Goal: Transaction & Acquisition: Purchase product/service

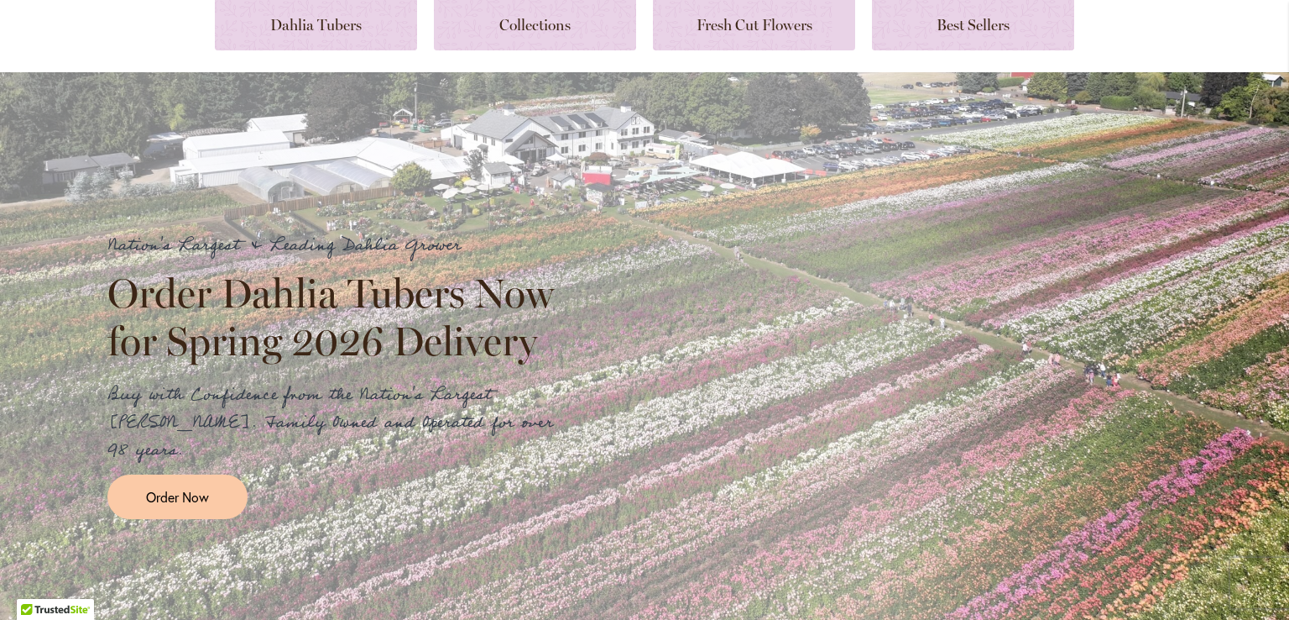
scroll to position [190, 0]
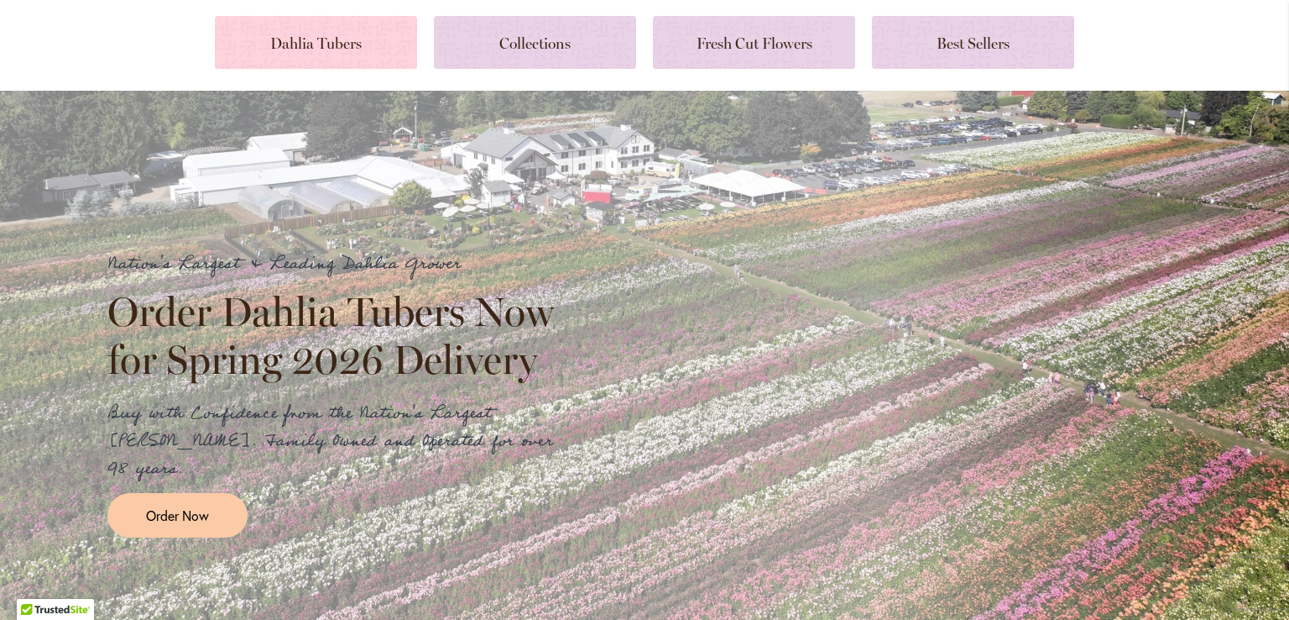
click at [332, 38] on link at bounding box center [316, 42] width 202 height 53
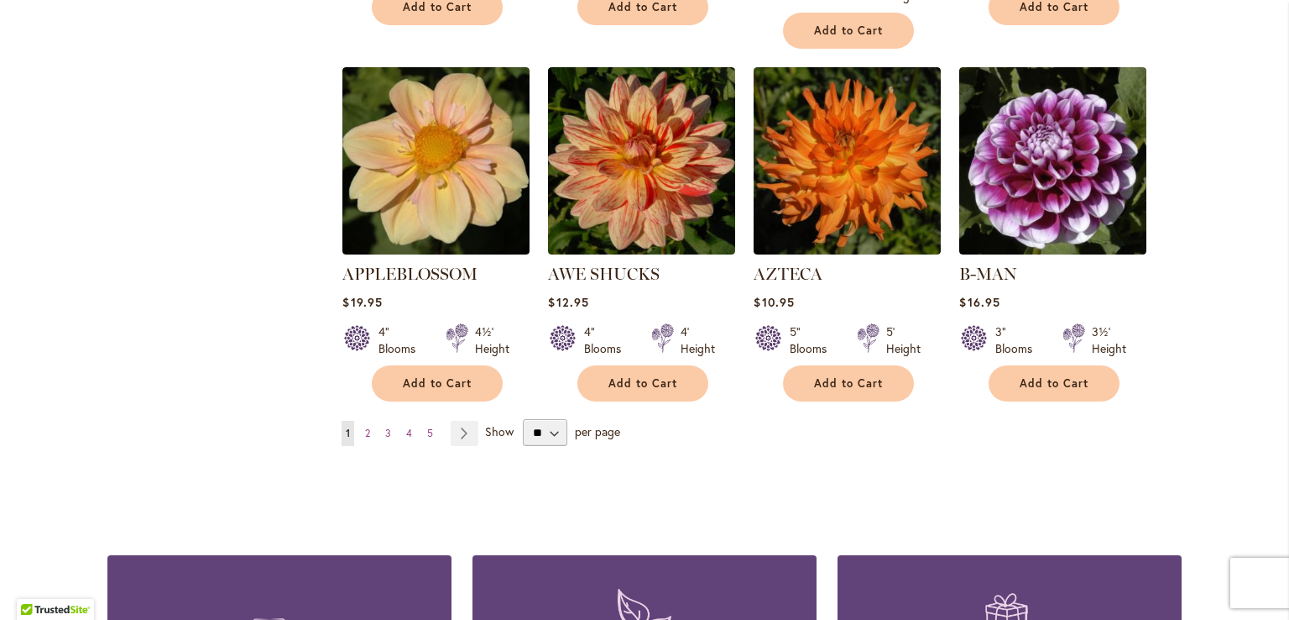
scroll to position [1427, 0]
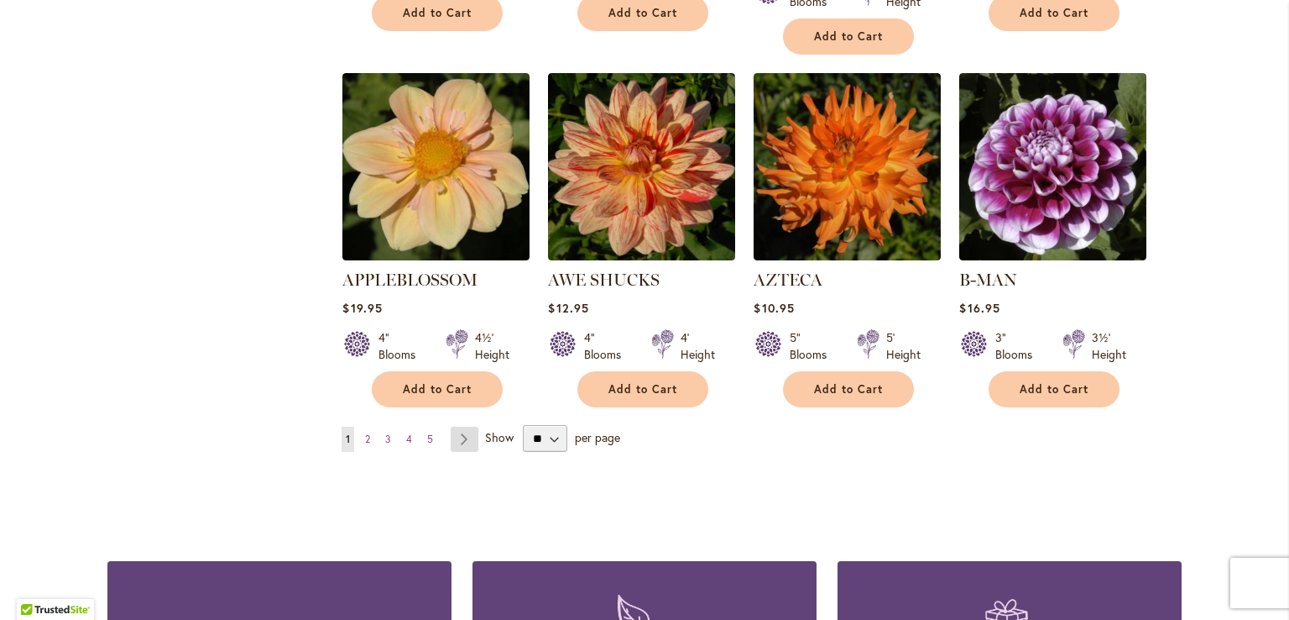
click at [463, 426] on link "Page Next" at bounding box center [465, 438] width 28 height 25
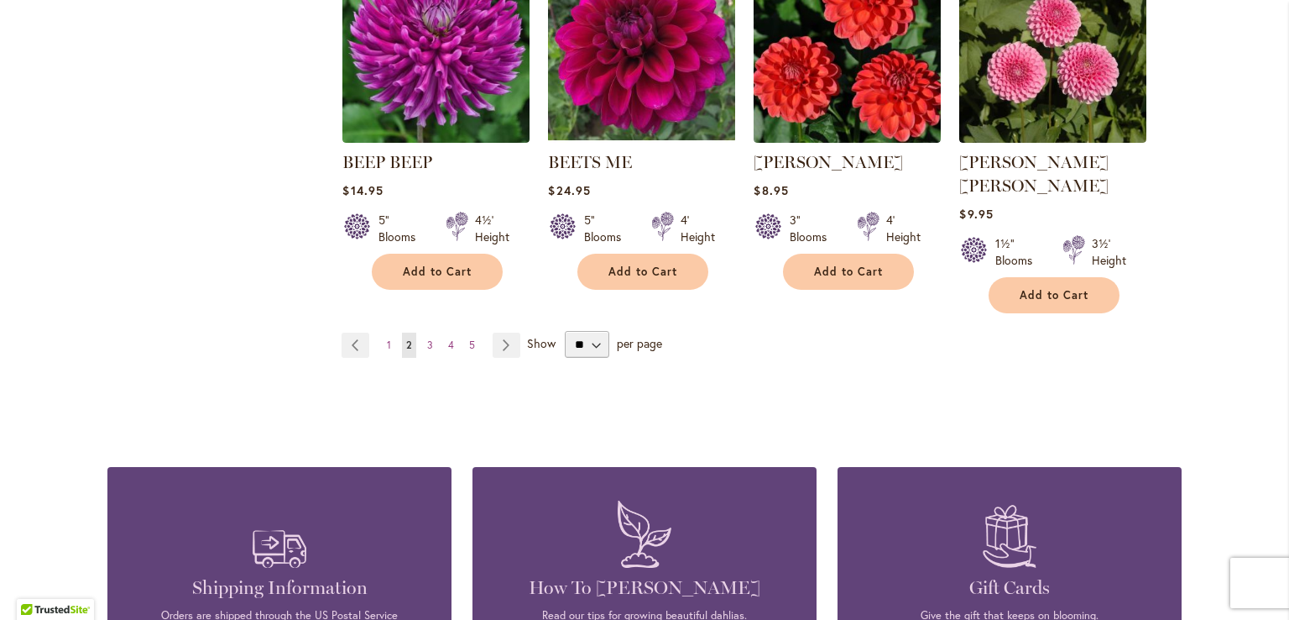
scroll to position [1526, 0]
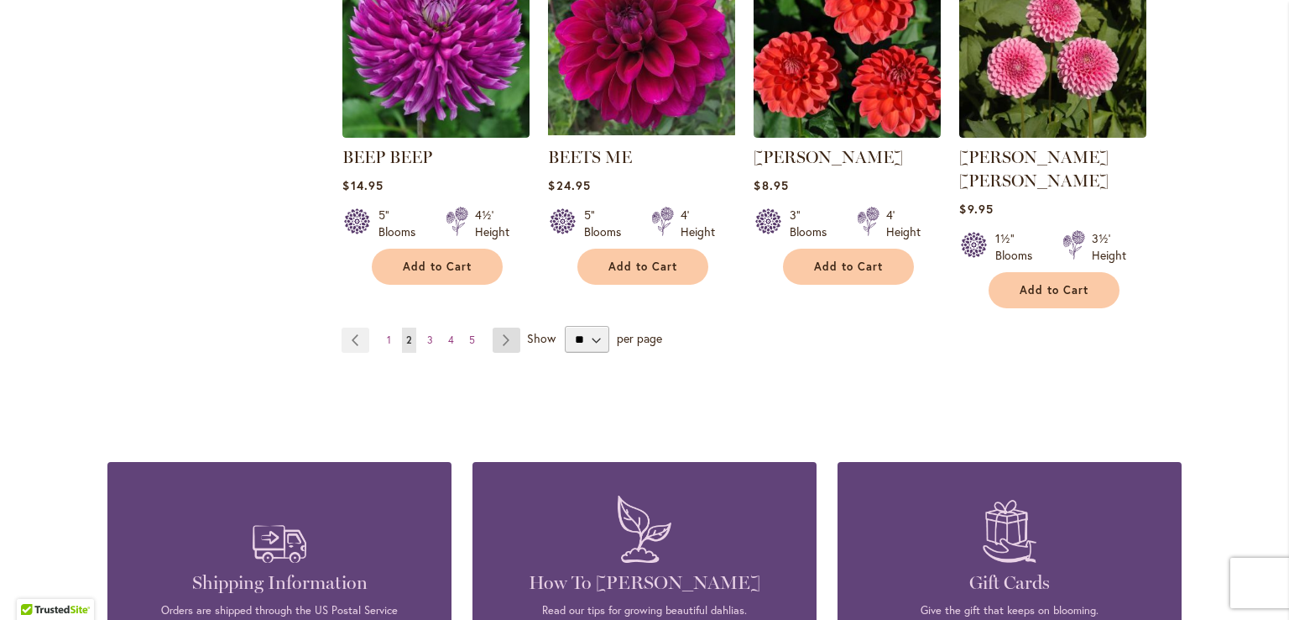
click at [497, 327] on link "Page Next" at bounding box center [507, 339] width 28 height 25
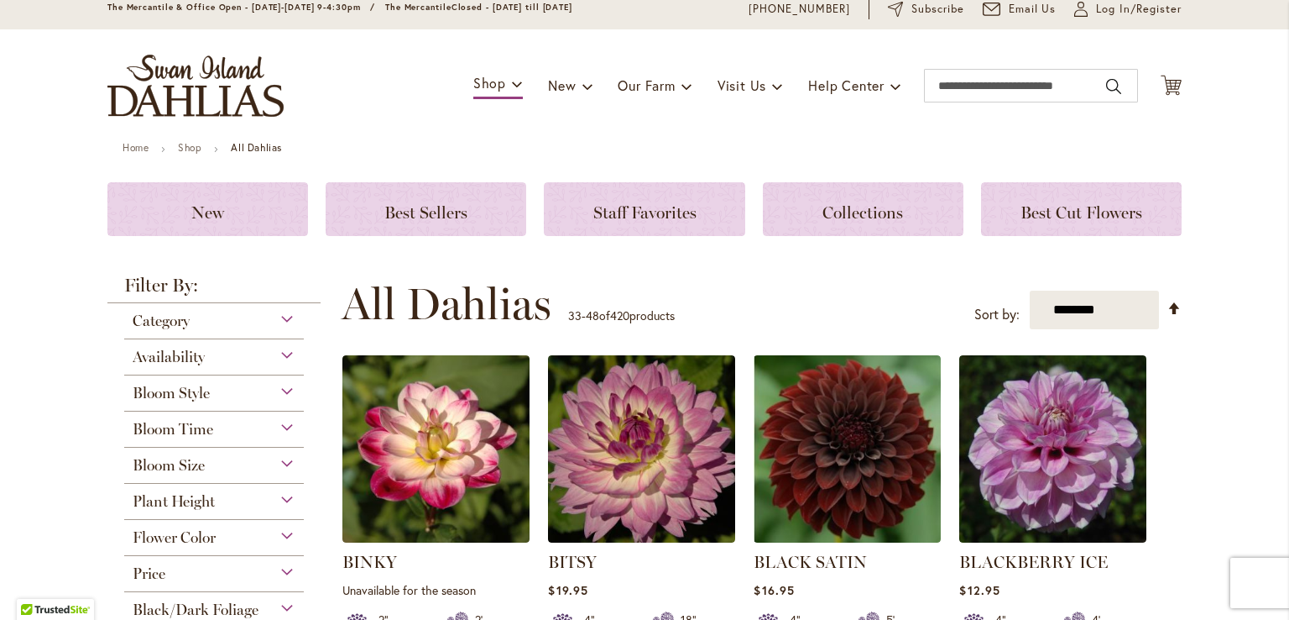
scroll to position [71, 0]
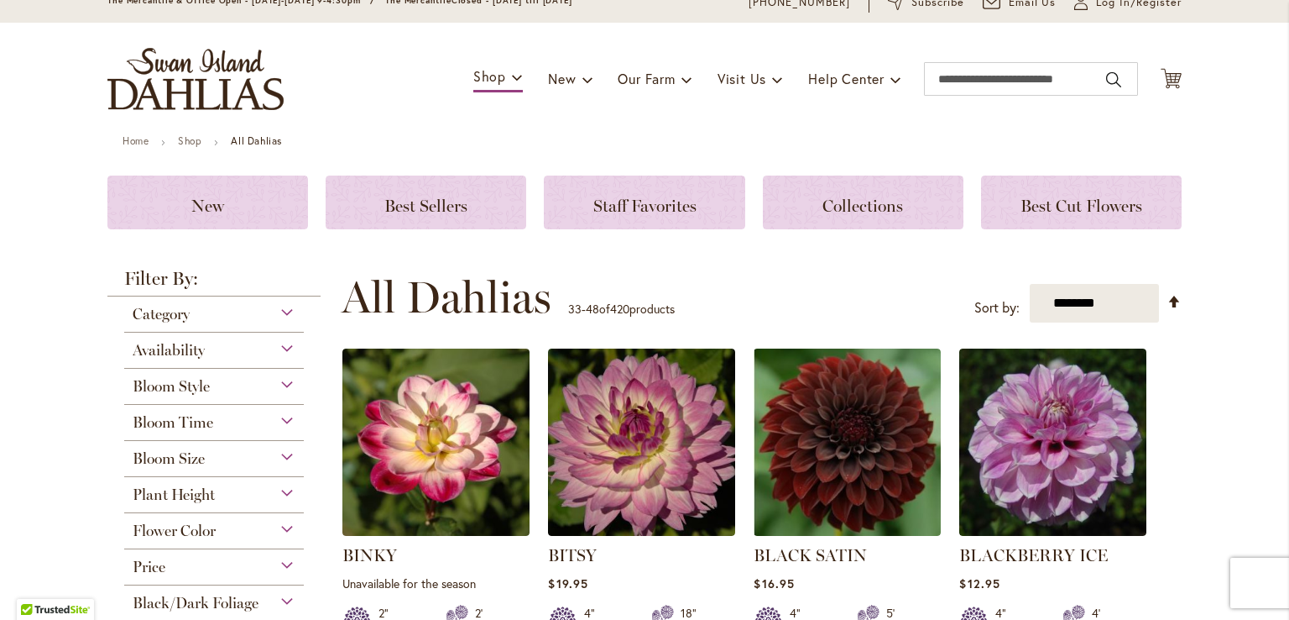
click at [279, 306] on div "Category" at bounding box center [214, 309] width 180 height 27
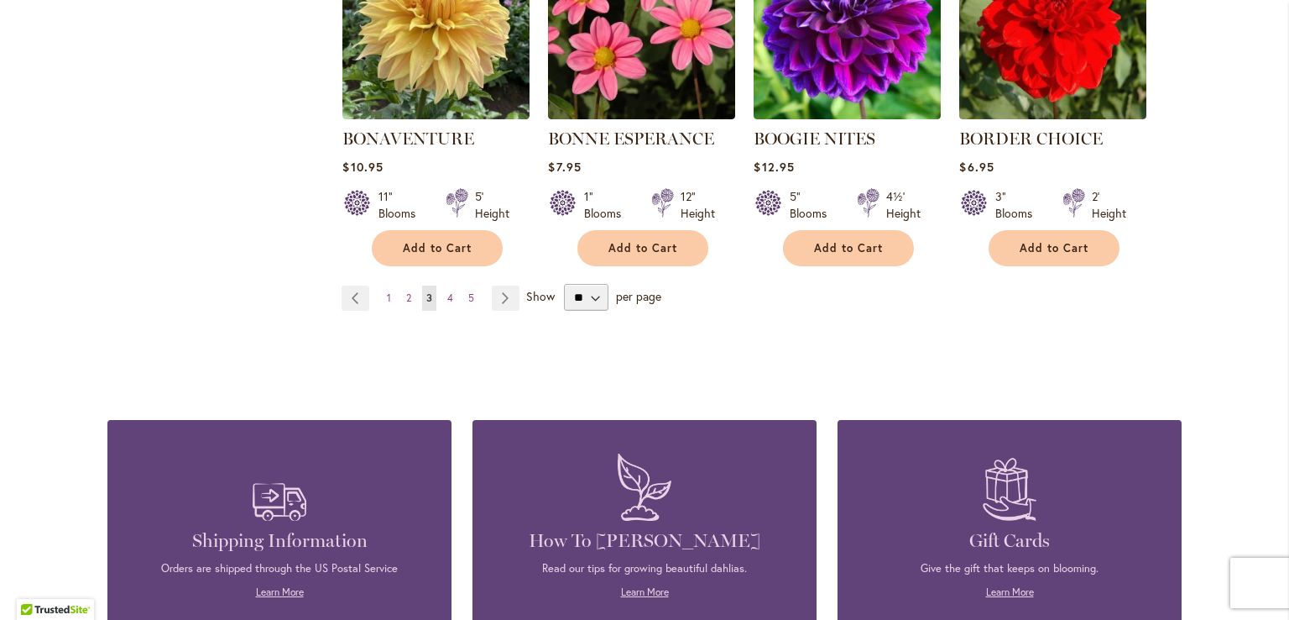
scroll to position [1545, 0]
click at [493, 292] on link "Page Next" at bounding box center [506, 297] width 28 height 25
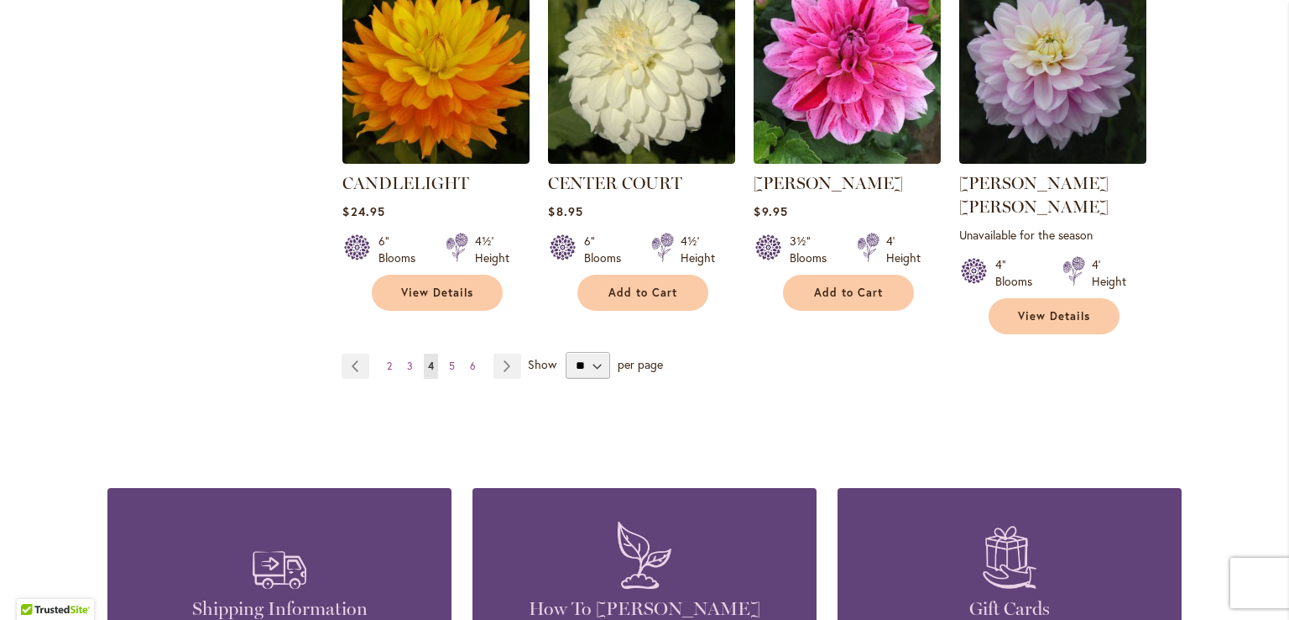
scroll to position [1524, 0]
click at [503, 353] on link "Page Next" at bounding box center [508, 365] width 28 height 25
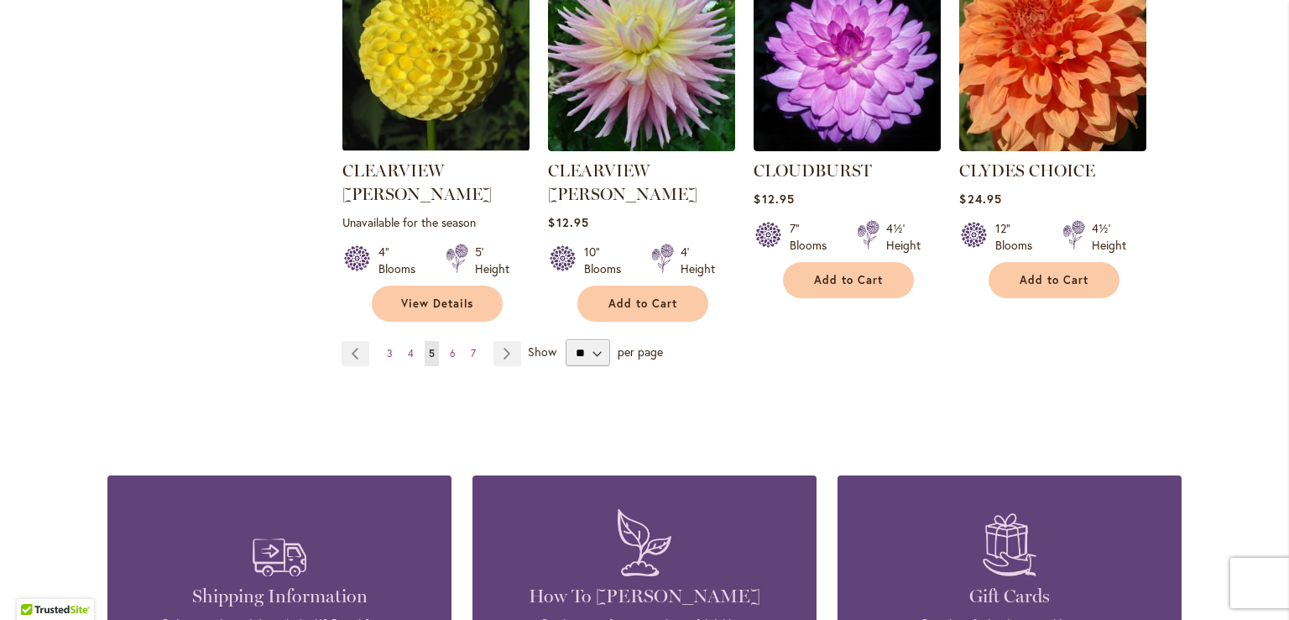
scroll to position [1561, 0]
click at [507, 340] on link "Page Next" at bounding box center [508, 352] width 28 height 25
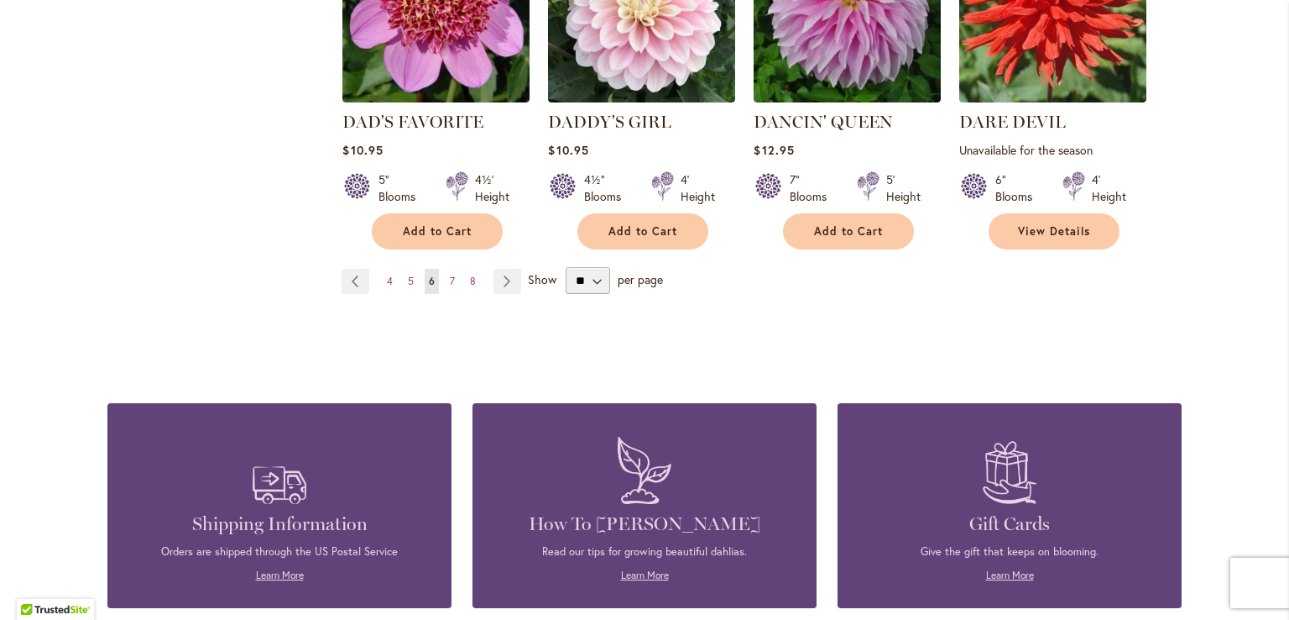
scroll to position [1689, 0]
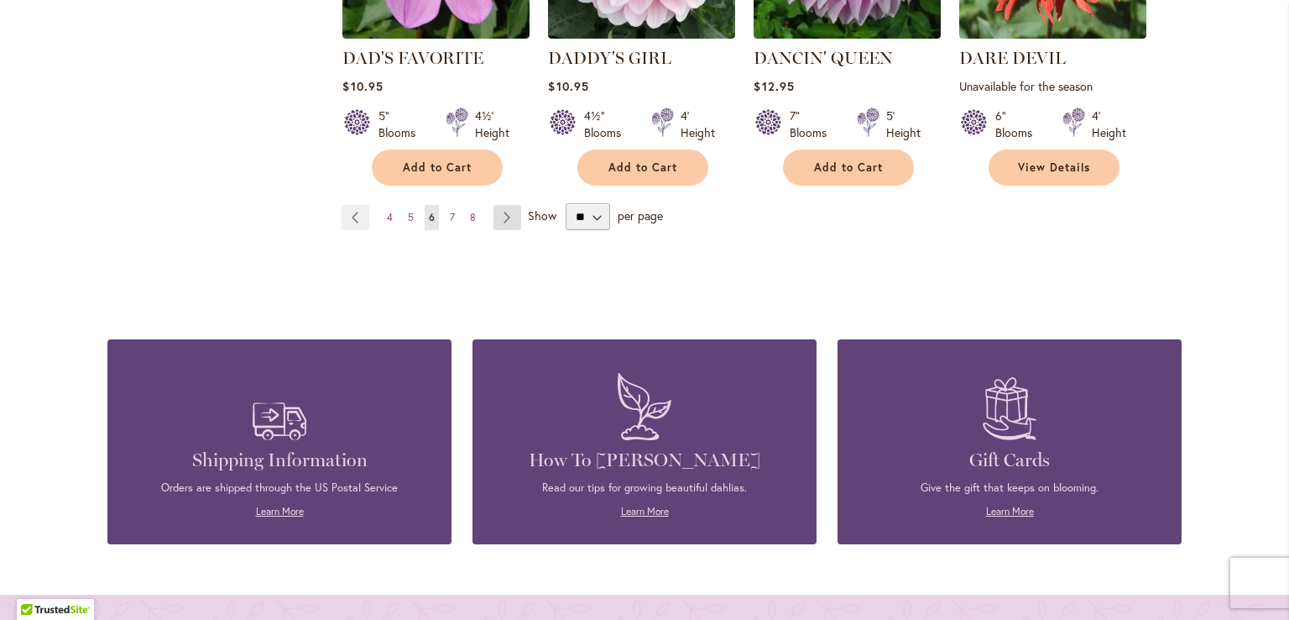
click at [500, 205] on link "Page Next" at bounding box center [508, 217] width 28 height 25
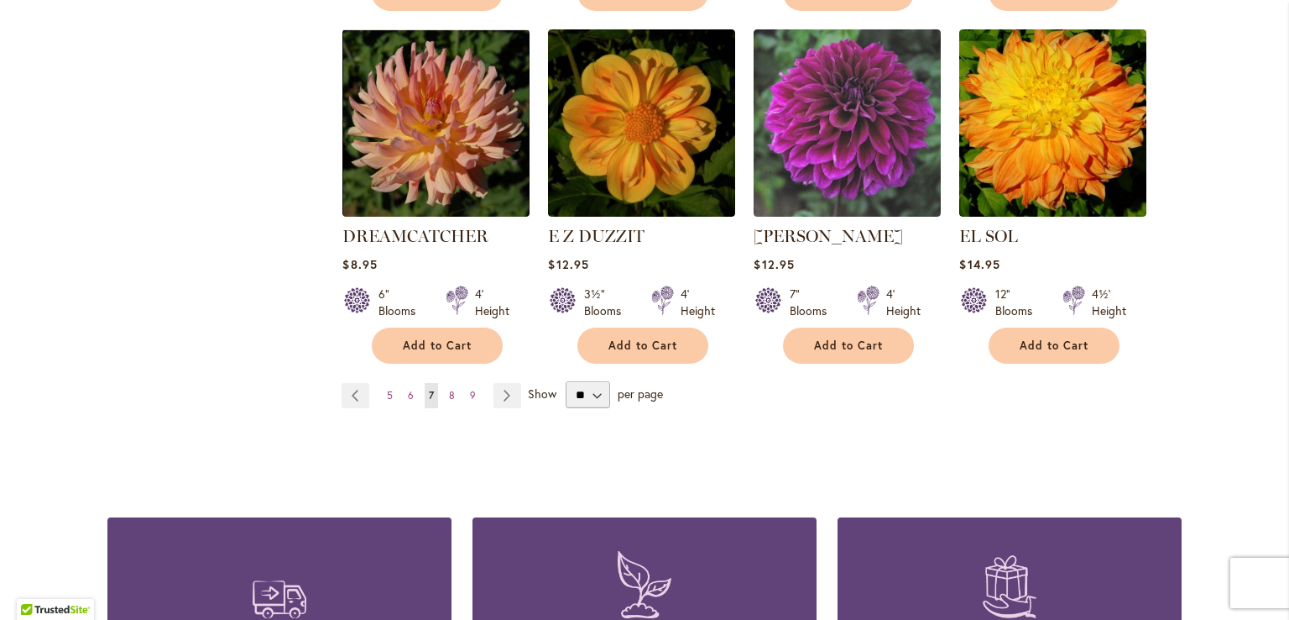
scroll to position [1548, 0]
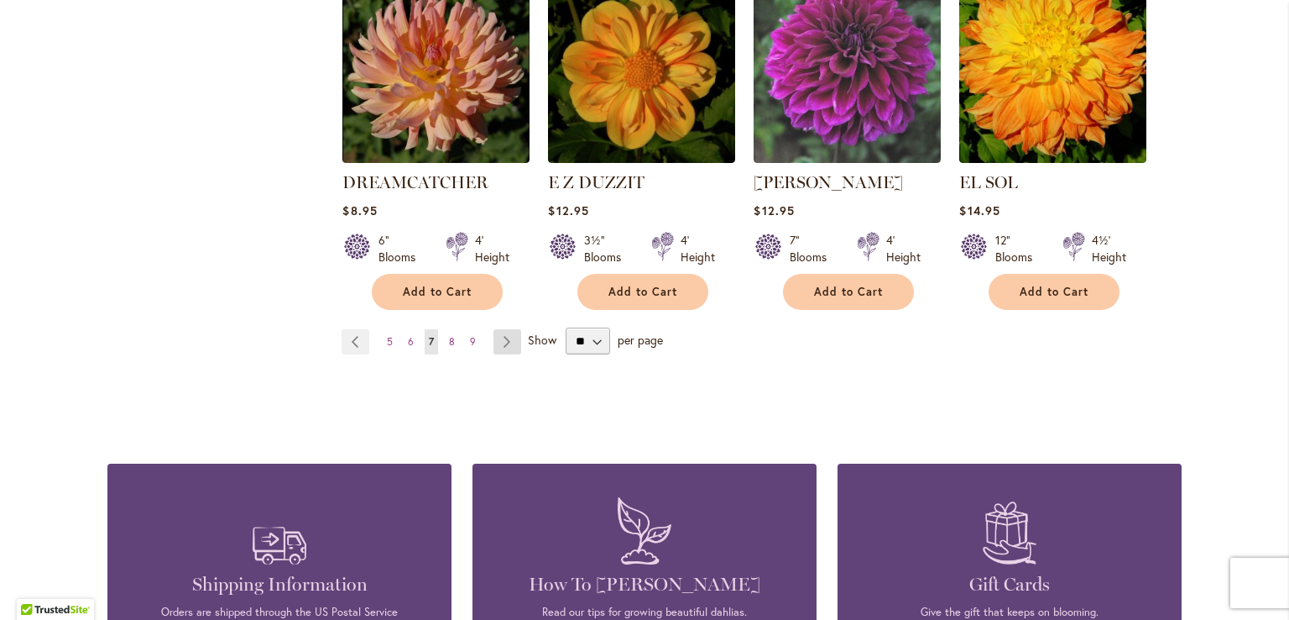
click at [499, 329] on link "Page Next" at bounding box center [508, 341] width 28 height 25
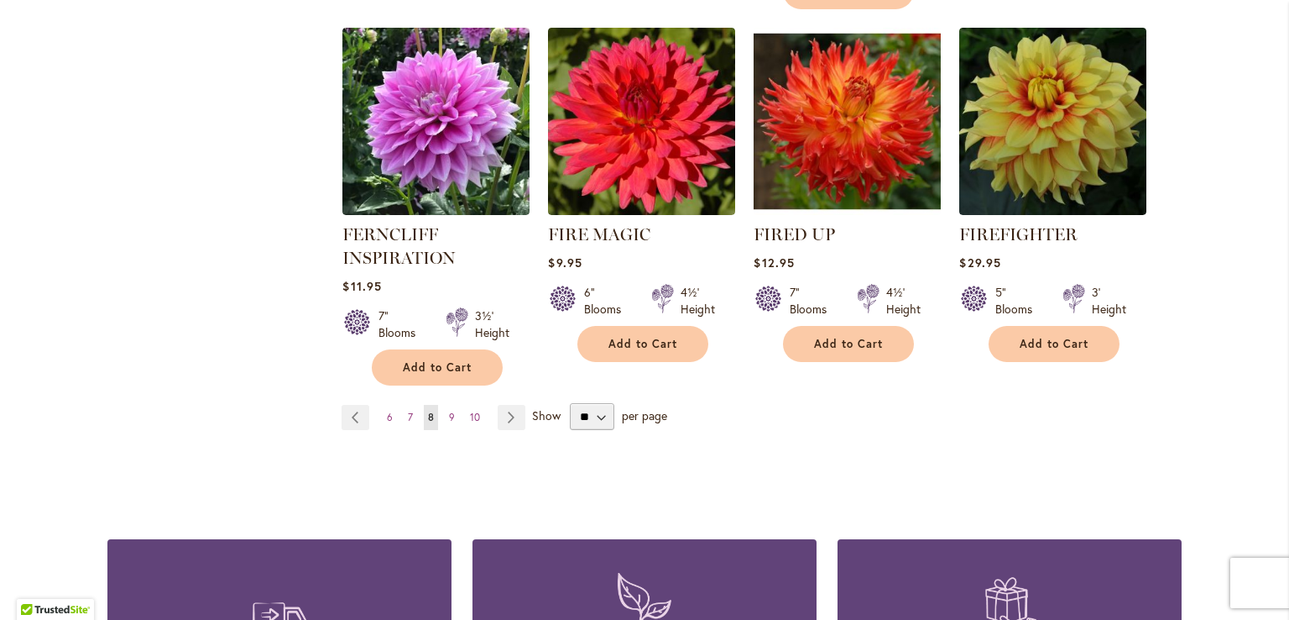
scroll to position [1491, 0]
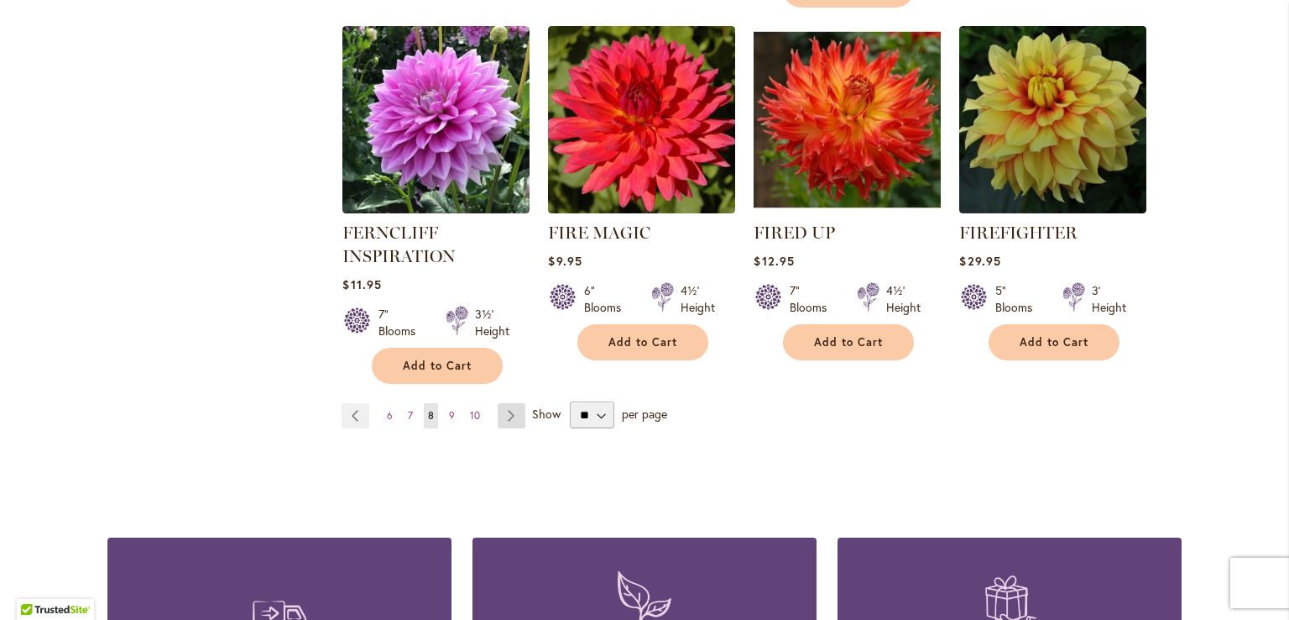
click at [507, 409] on link "Page Next" at bounding box center [512, 415] width 28 height 25
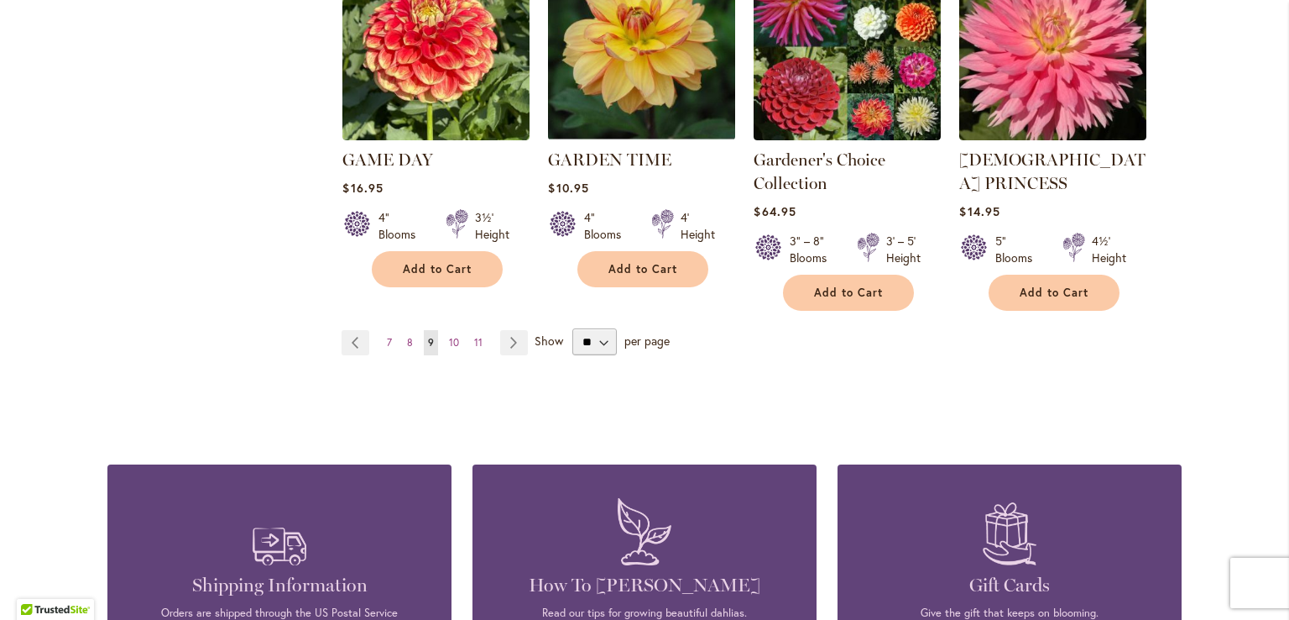
scroll to position [1611, 0]
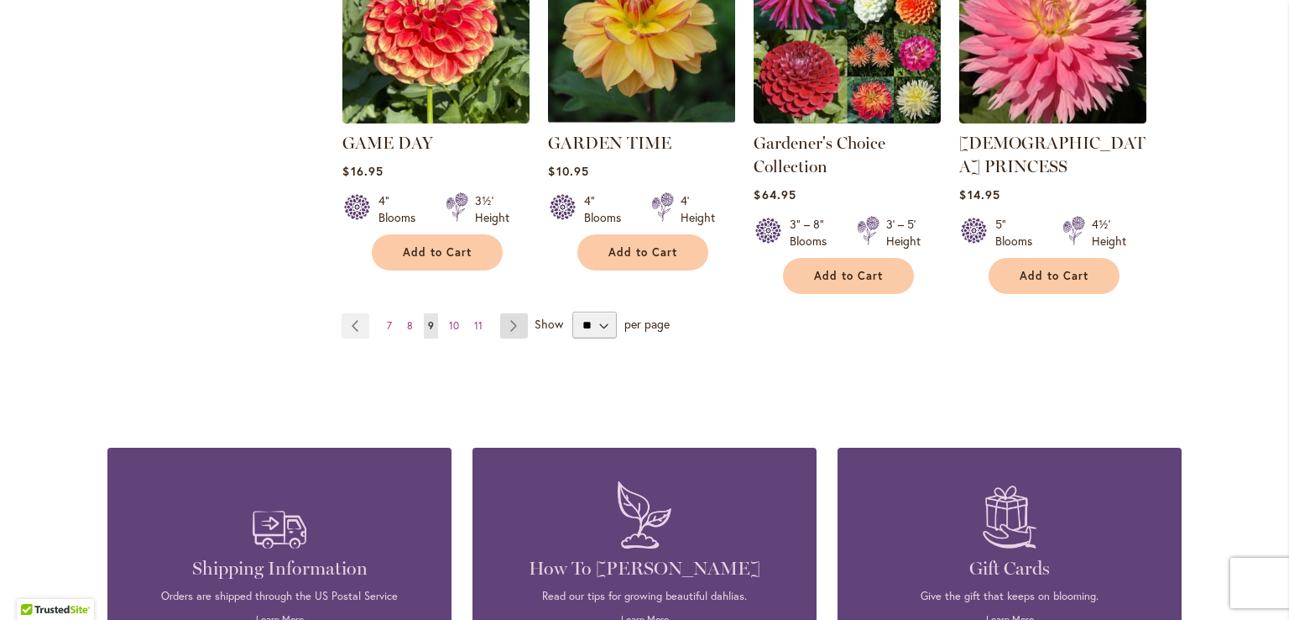
click at [503, 313] on link "Page Next" at bounding box center [514, 325] width 28 height 25
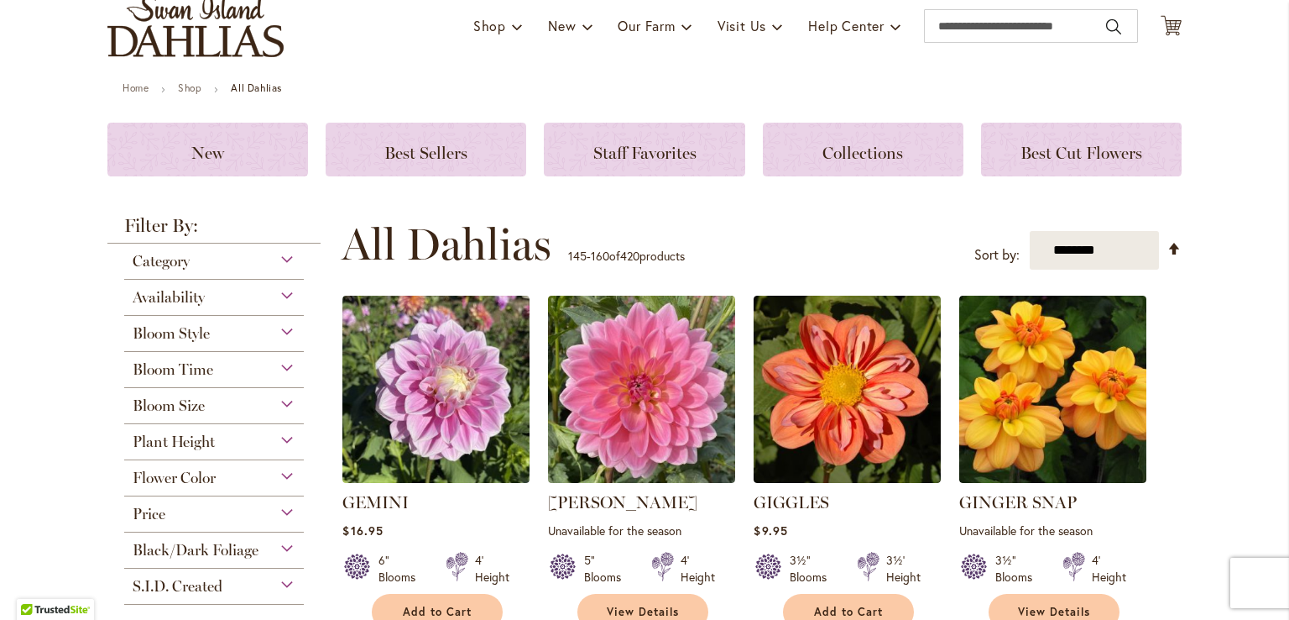
scroll to position [141, 0]
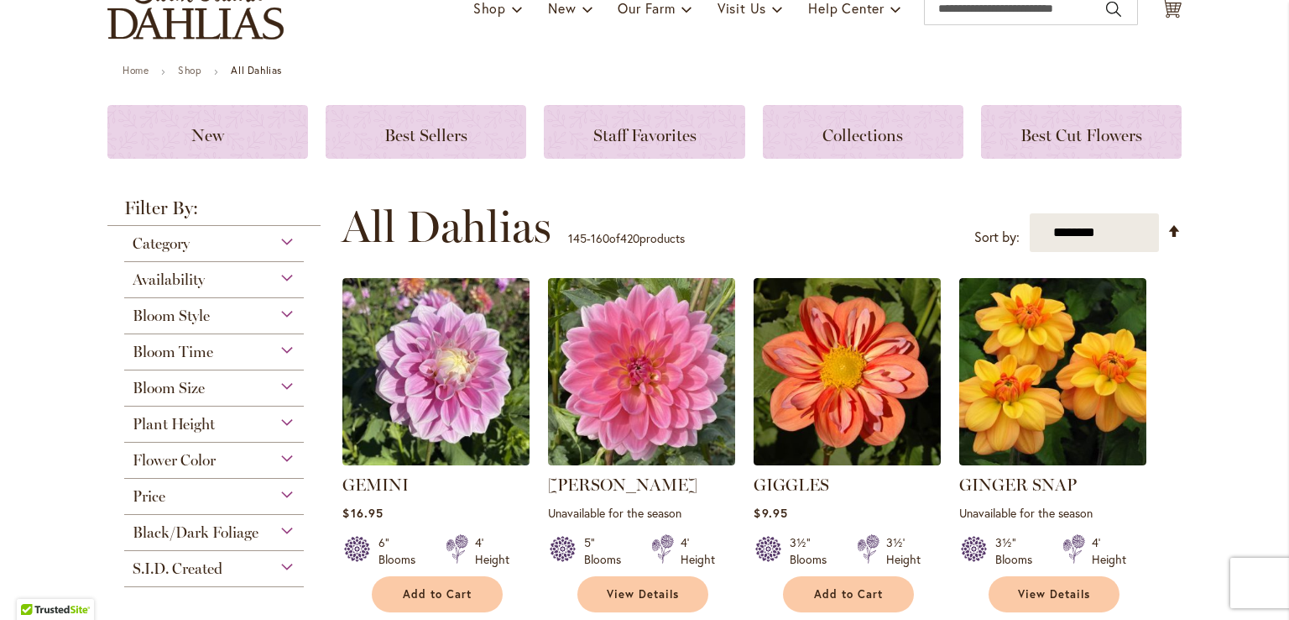
click at [283, 315] on div "Bloom Style" at bounding box center [214, 311] width 180 height 27
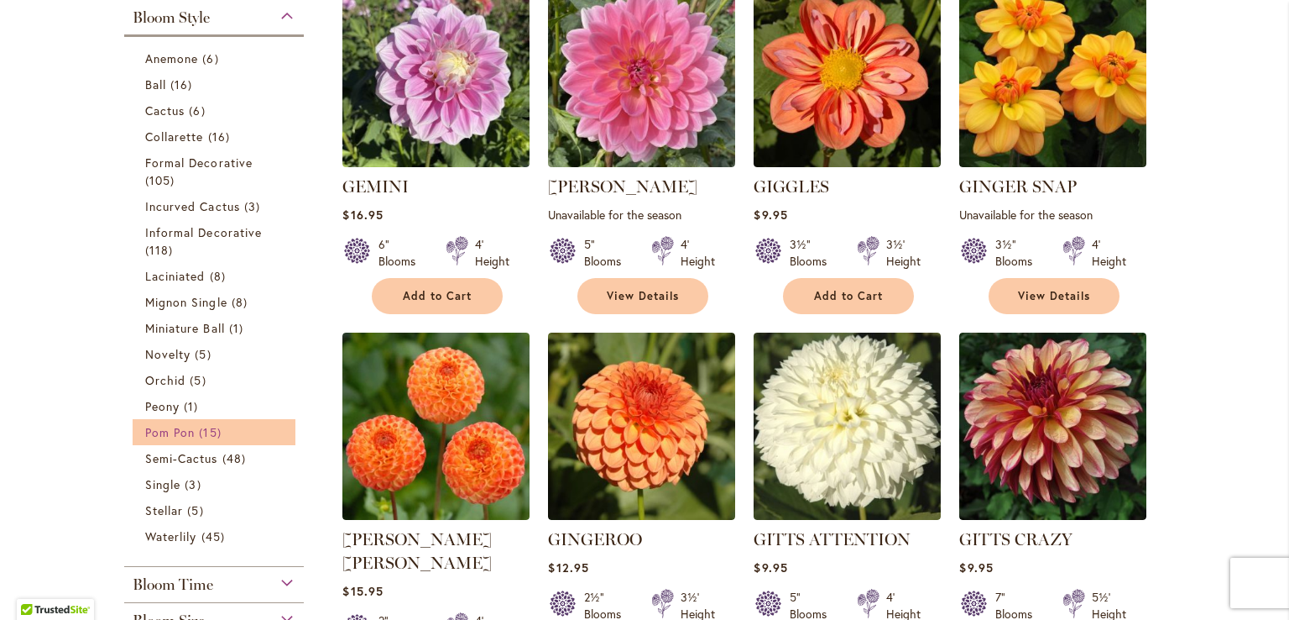
click at [199, 432] on span "15 items" at bounding box center [212, 432] width 26 height 18
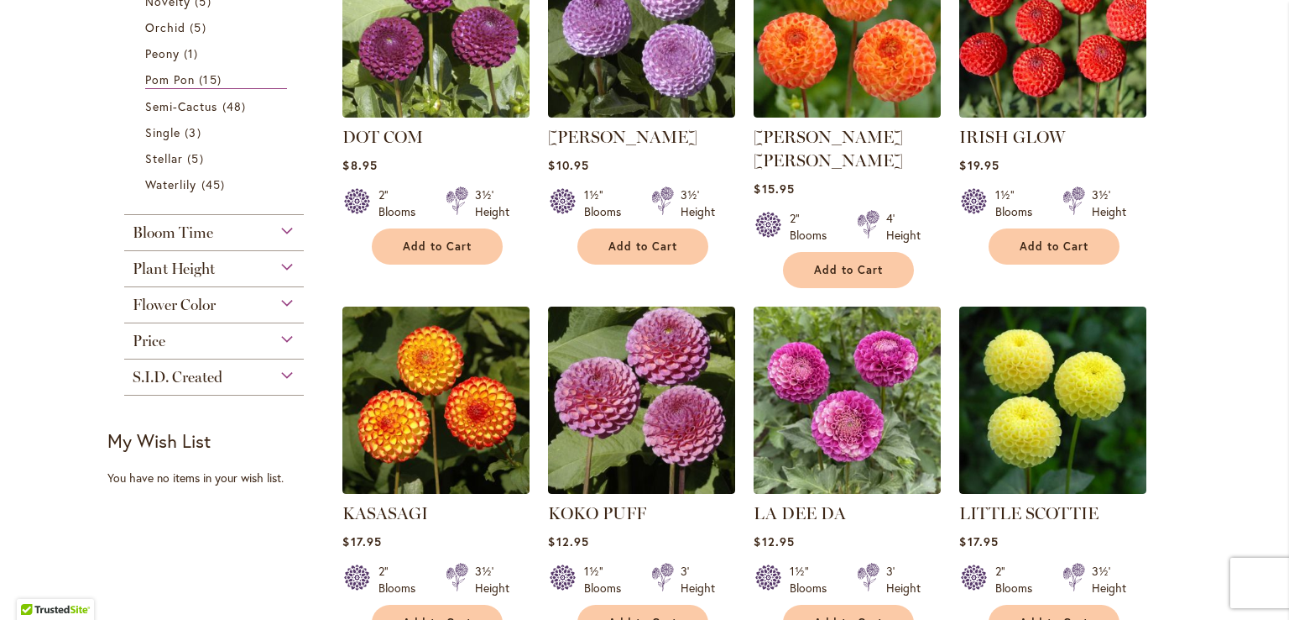
scroll to position [829, 0]
click at [635, 615] on span "Add to Cart" at bounding box center [643, 622] width 69 height 14
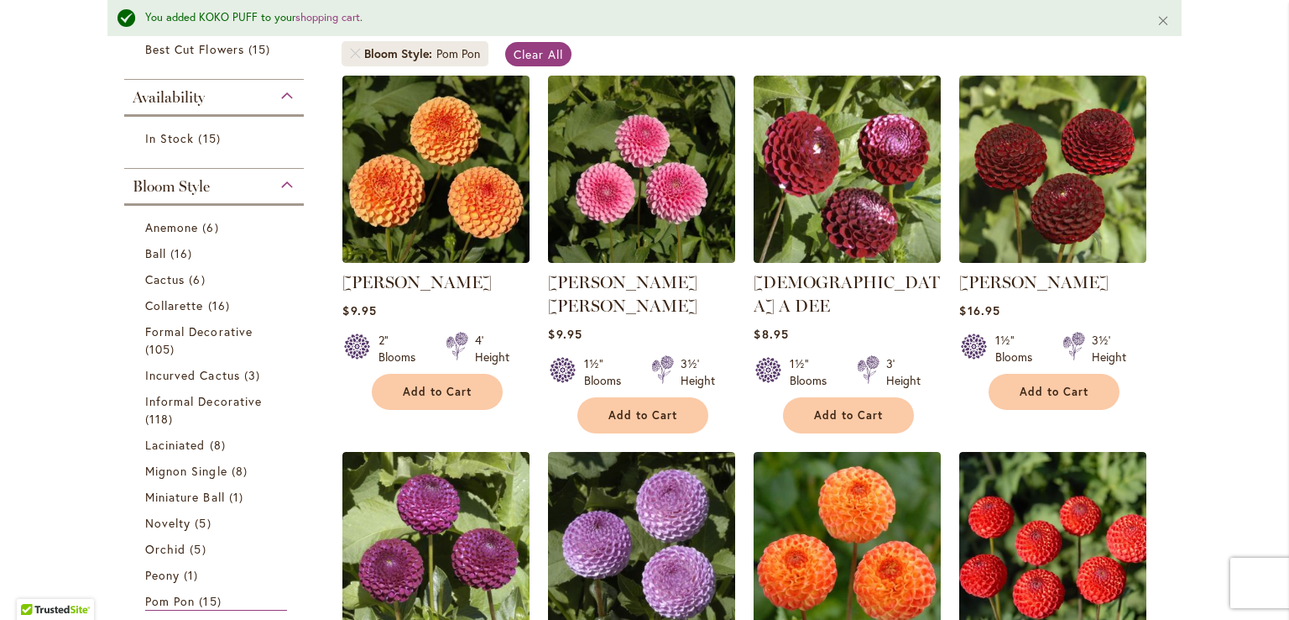
scroll to position [349, 0]
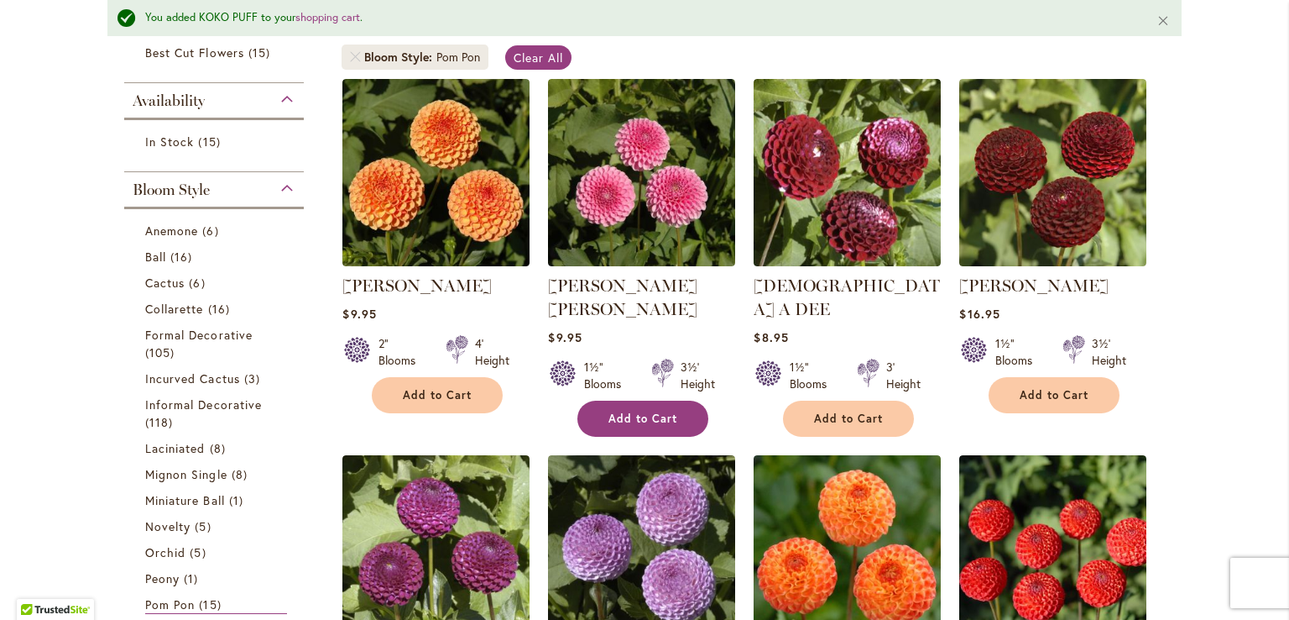
click at [625, 411] on span "Add to Cart" at bounding box center [643, 418] width 69 height 14
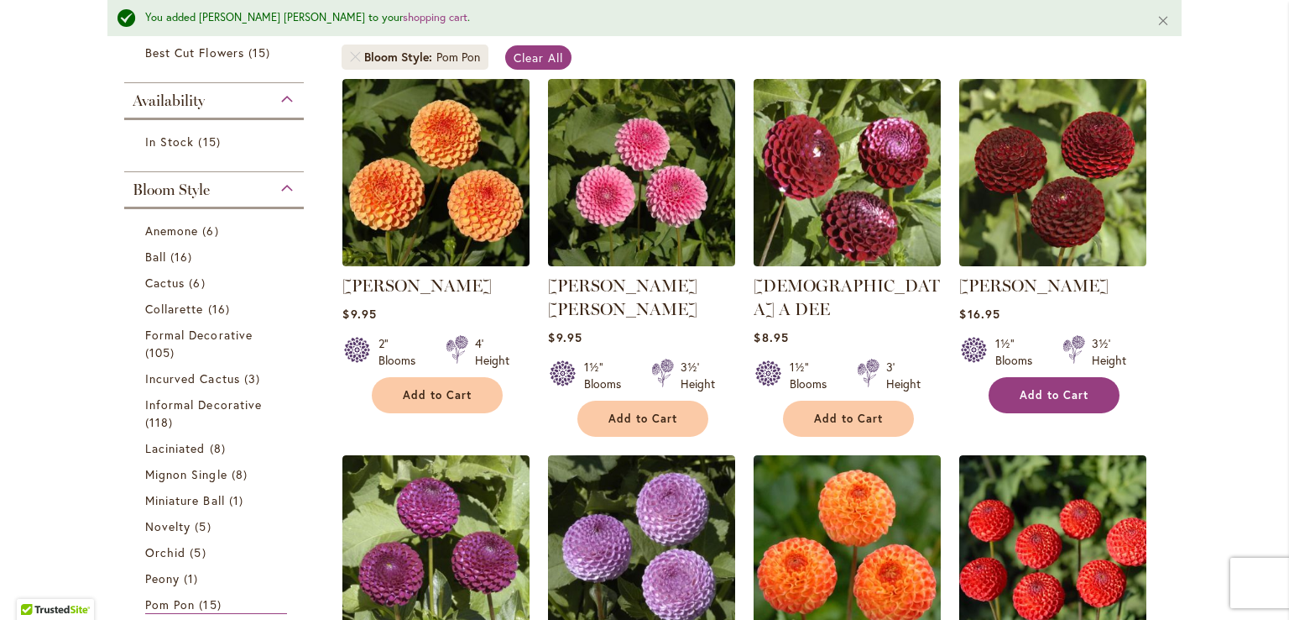
click at [1060, 396] on span "Add to Cart" at bounding box center [1054, 395] width 69 height 14
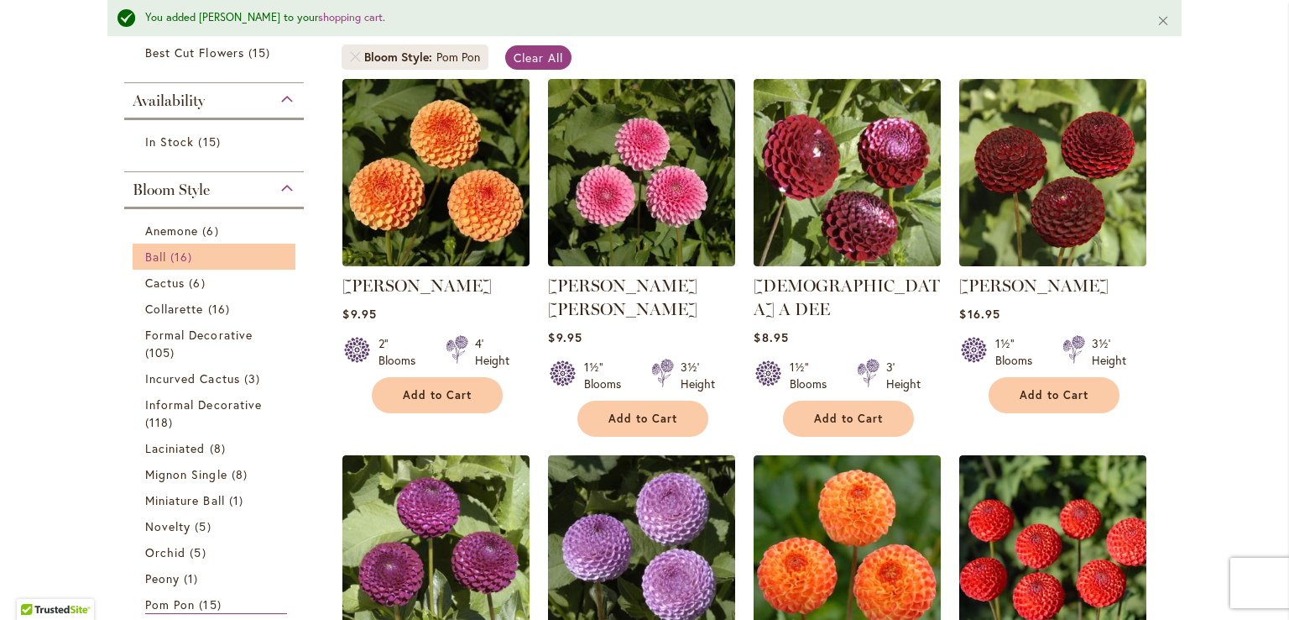
click at [164, 258] on link "Ball 16 items" at bounding box center [216, 257] width 142 height 18
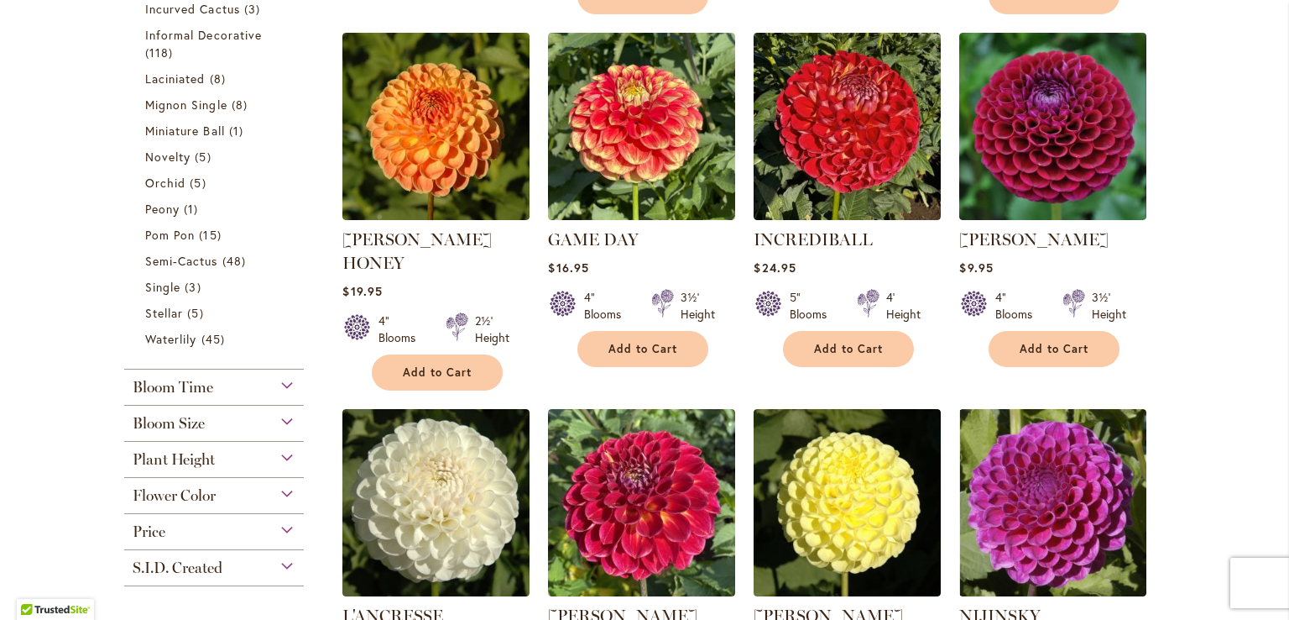
scroll to position [709, 0]
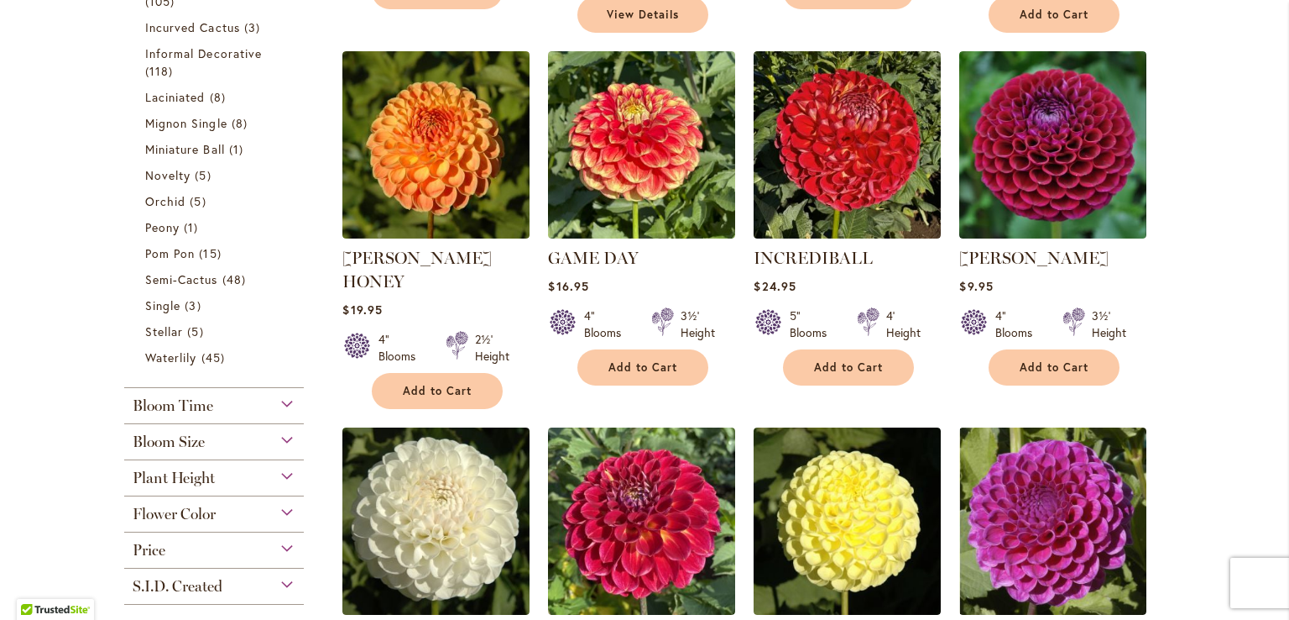
click at [238, 441] on div "Bloom Size" at bounding box center [214, 437] width 180 height 27
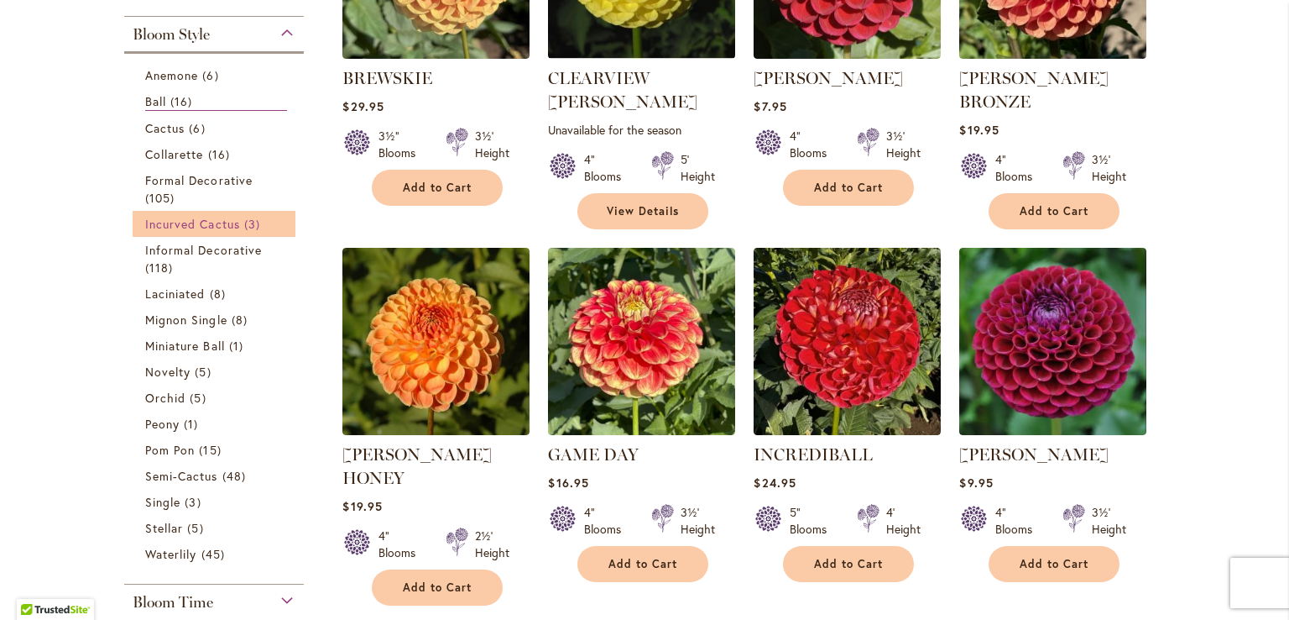
scroll to position [514, 0]
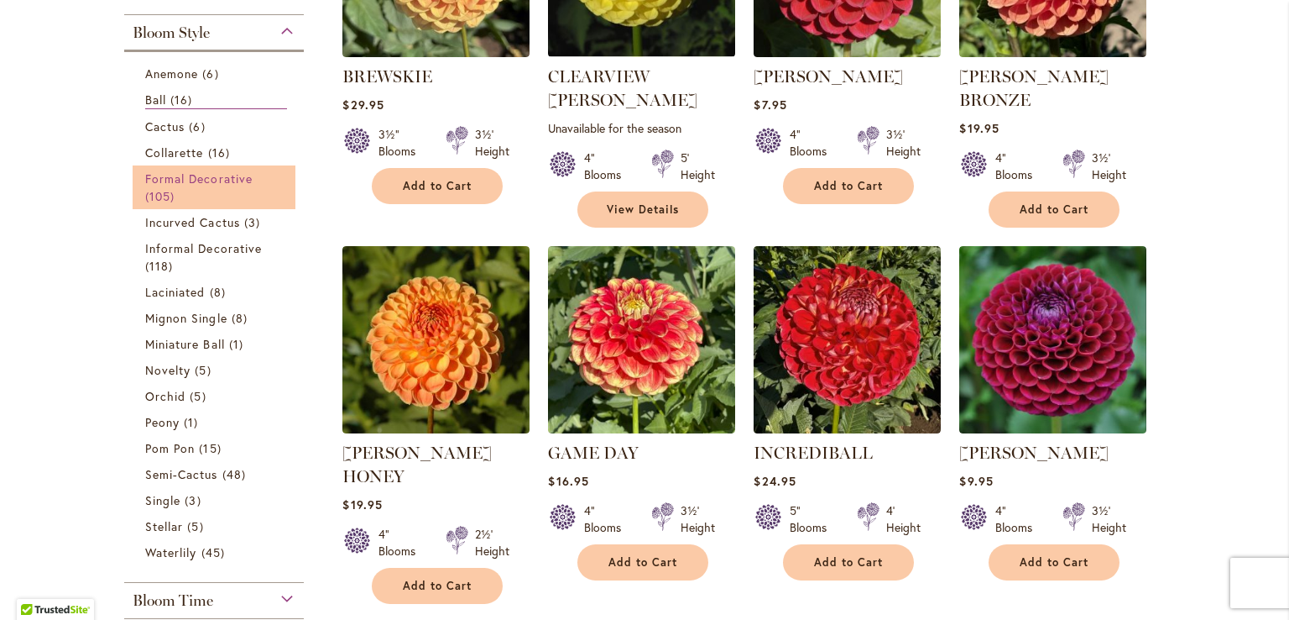
click at [209, 199] on link "Formal Decorative 105 items" at bounding box center [216, 187] width 142 height 35
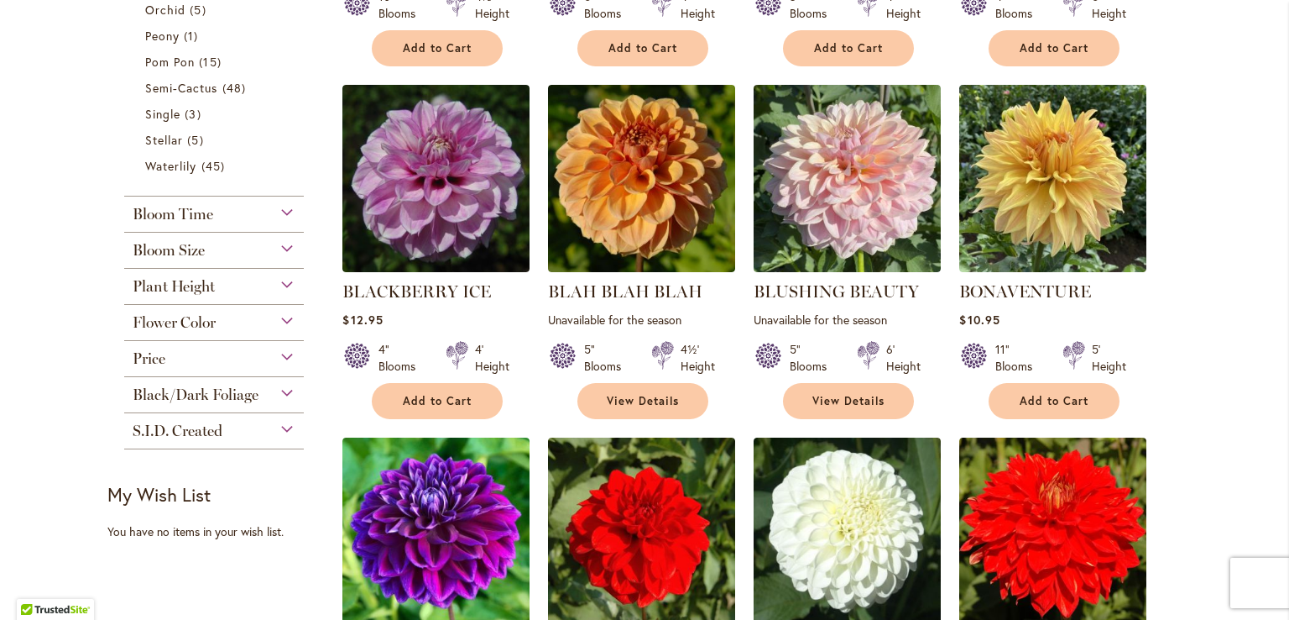
scroll to position [1006, 0]
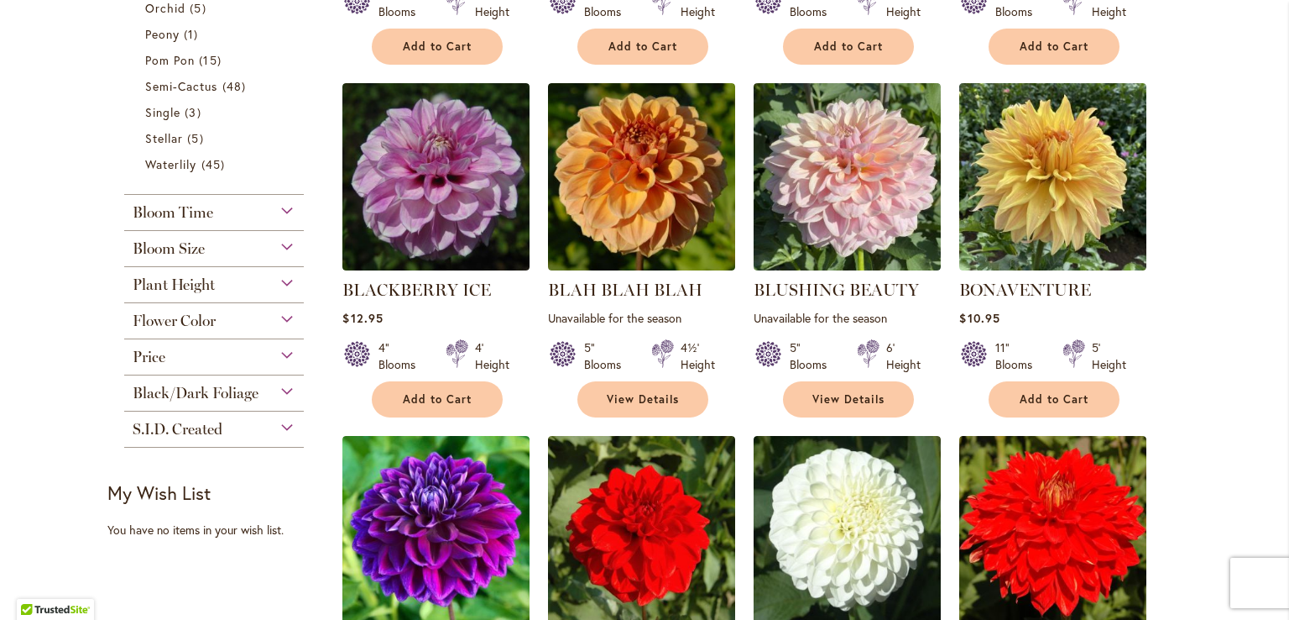
click at [172, 244] on span "Bloom Size" at bounding box center [169, 248] width 72 height 18
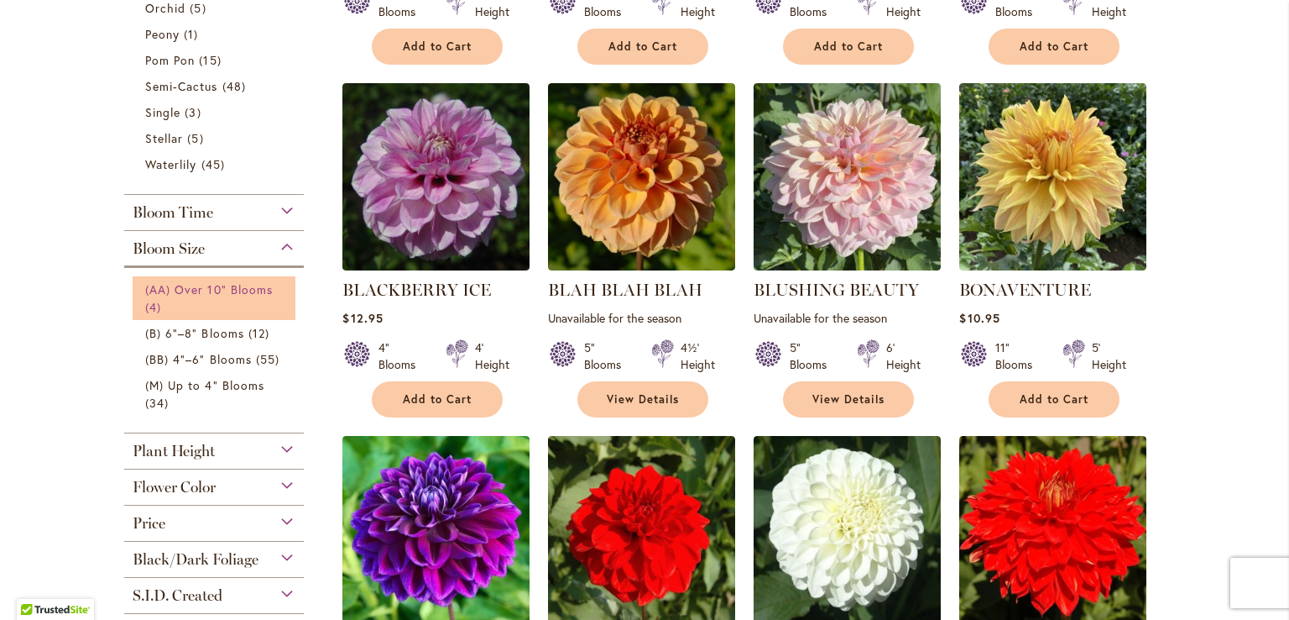
click at [207, 290] on span "(AA) Over 10" Blooms" at bounding box center [209, 289] width 128 height 16
